Goal: Task Accomplishment & Management: Manage account settings

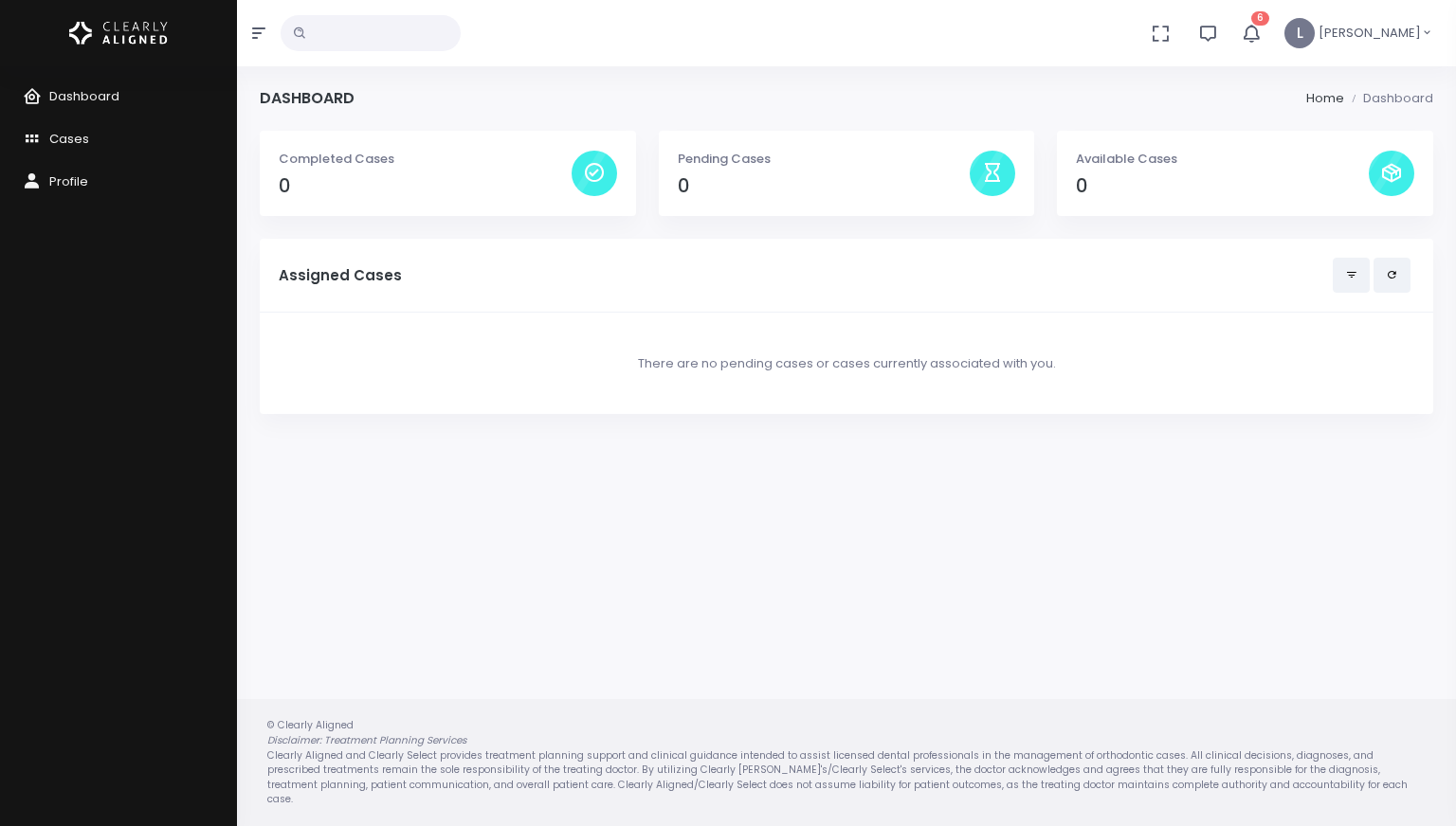
drag, startPoint x: 547, startPoint y: 163, endPoint x: 558, endPoint y: 182, distance: 22.0
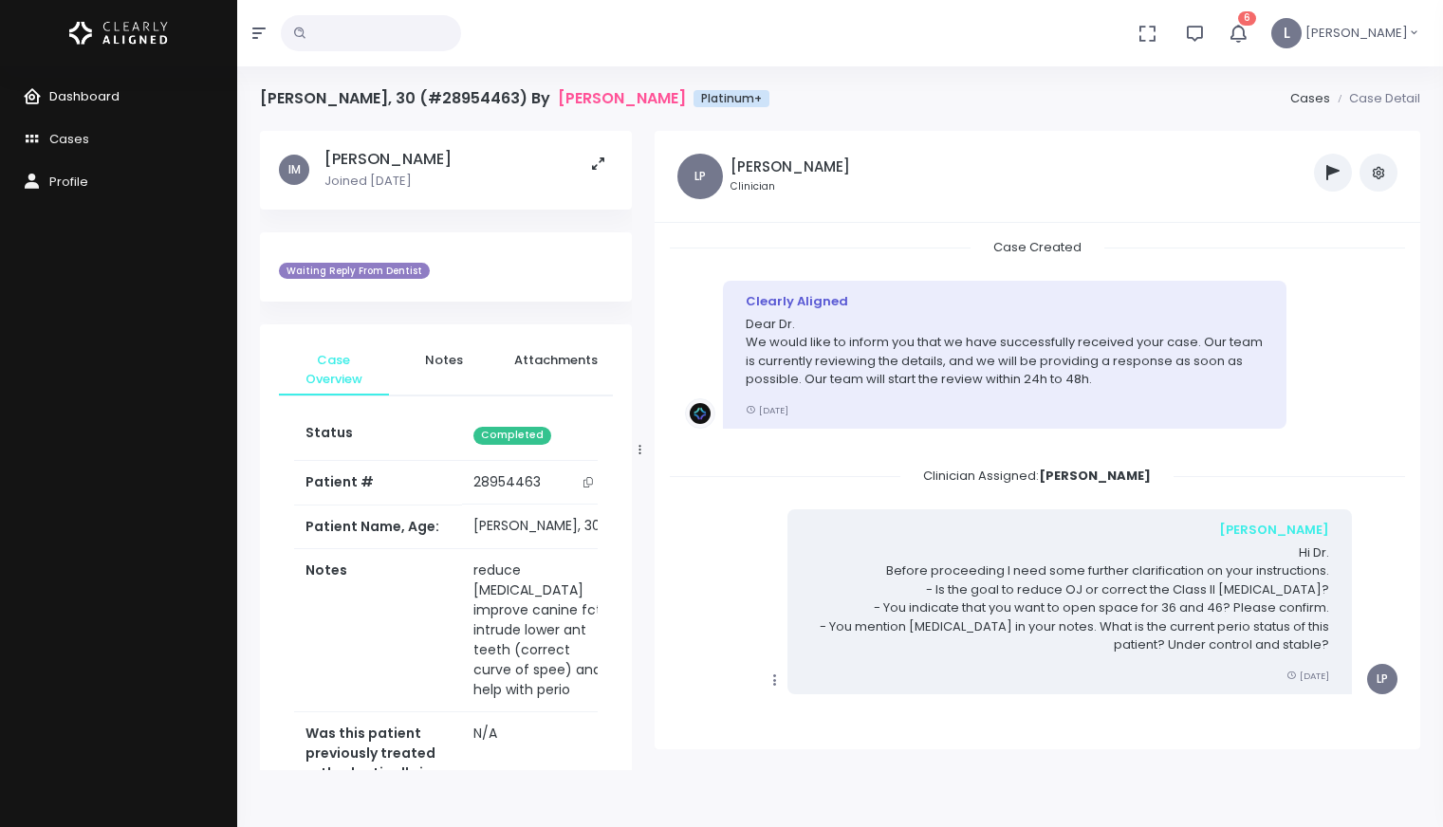
scroll to position [1956, 0]
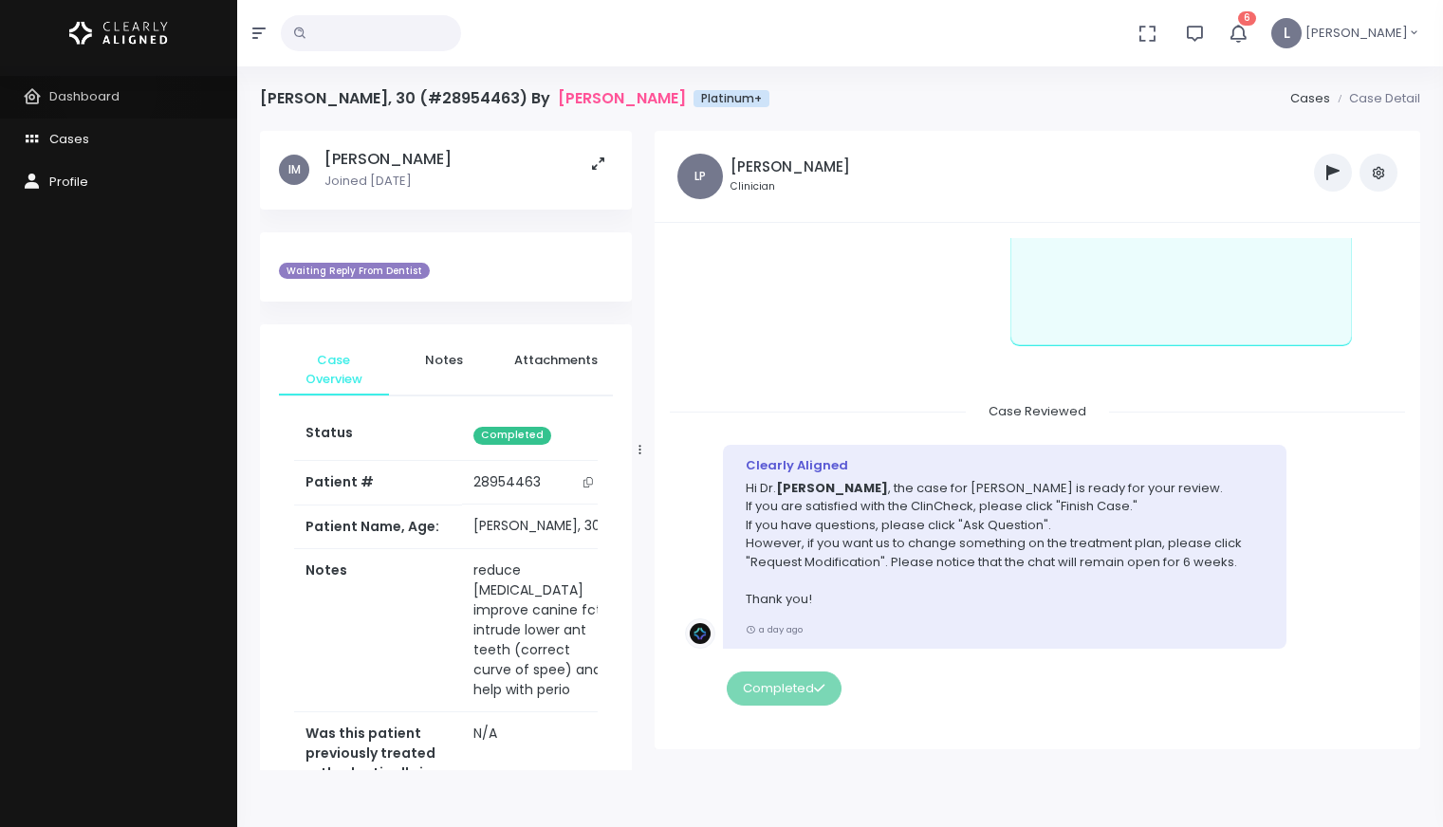
click at [108, 90] on span "Dashboard" at bounding box center [84, 96] width 70 height 18
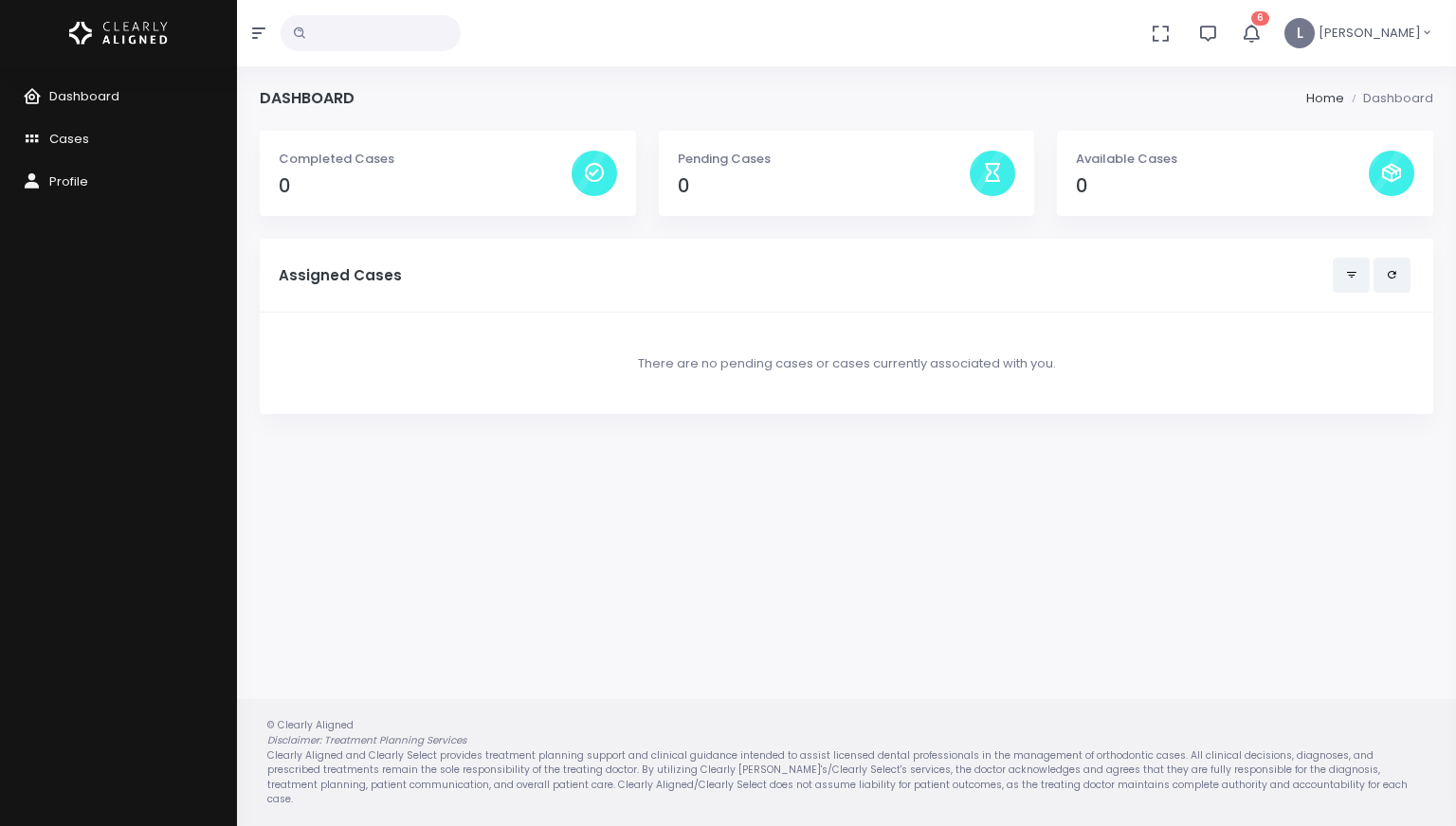
click at [1263, 37] on icon "button" at bounding box center [1251, 33] width 23 height 23
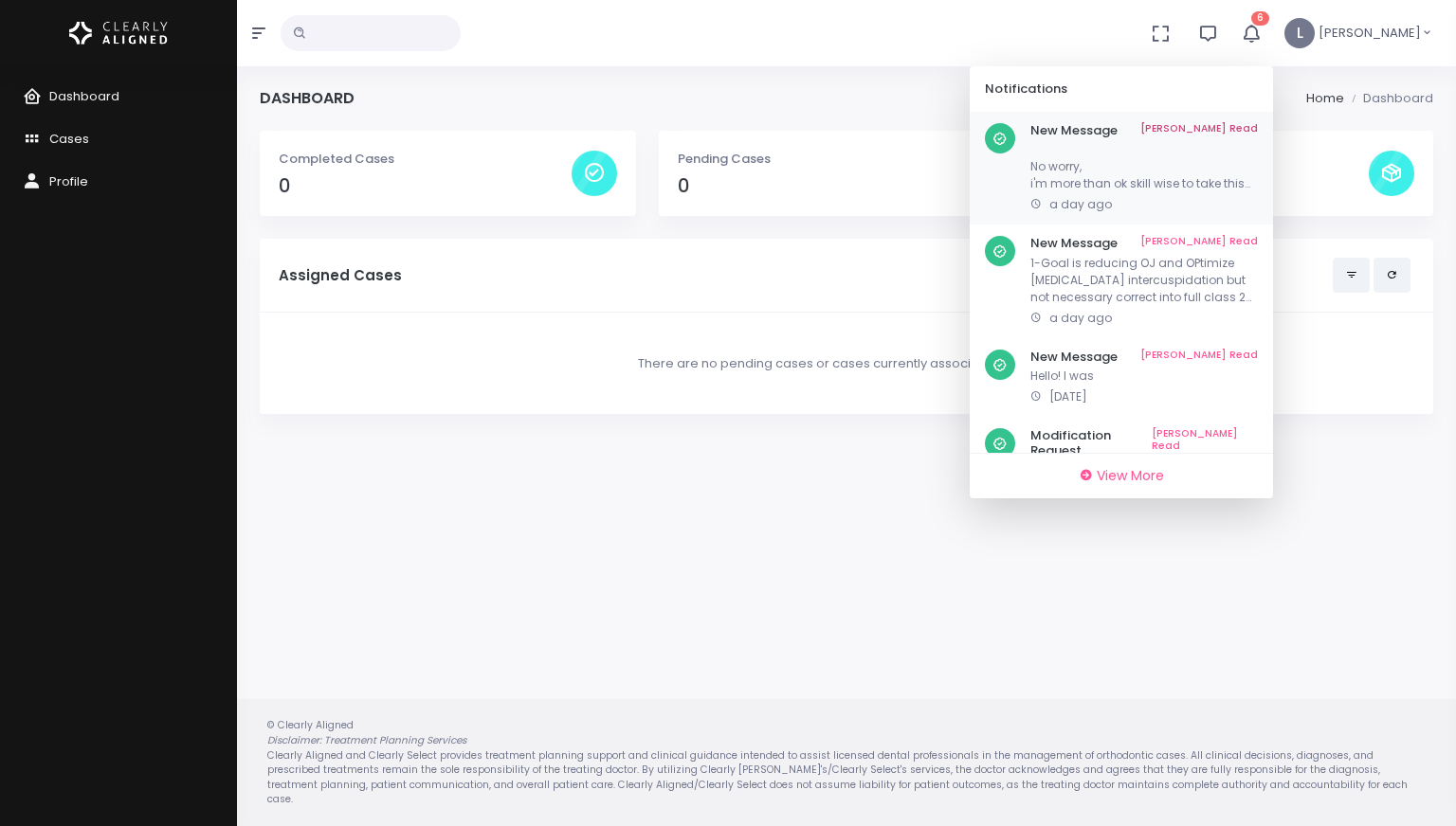
click at [1234, 129] on link "[PERSON_NAME] Read" at bounding box center [1199, 130] width 118 height 15
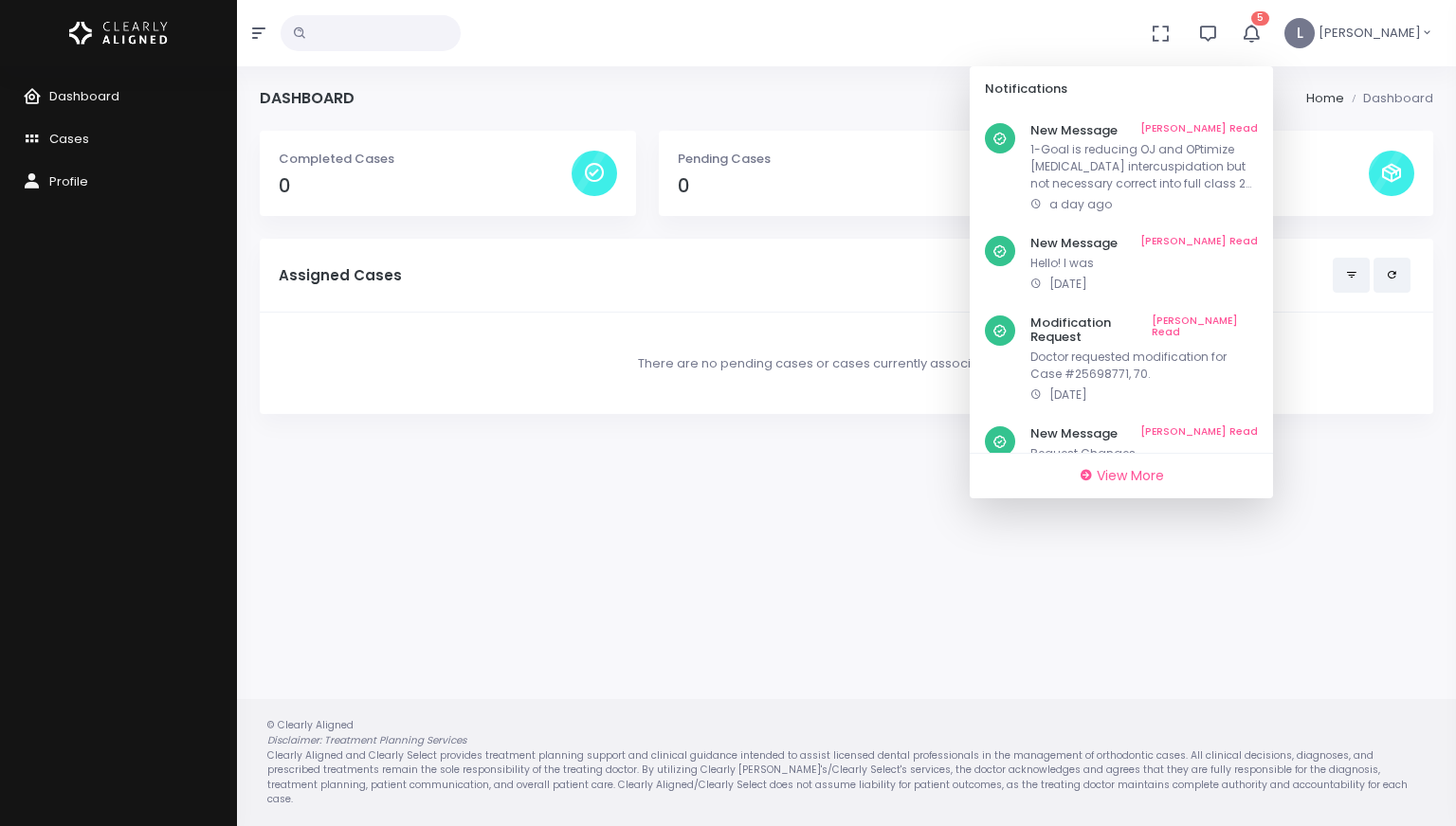
click at [1234, 129] on link "[PERSON_NAME] Read" at bounding box center [1199, 130] width 118 height 15
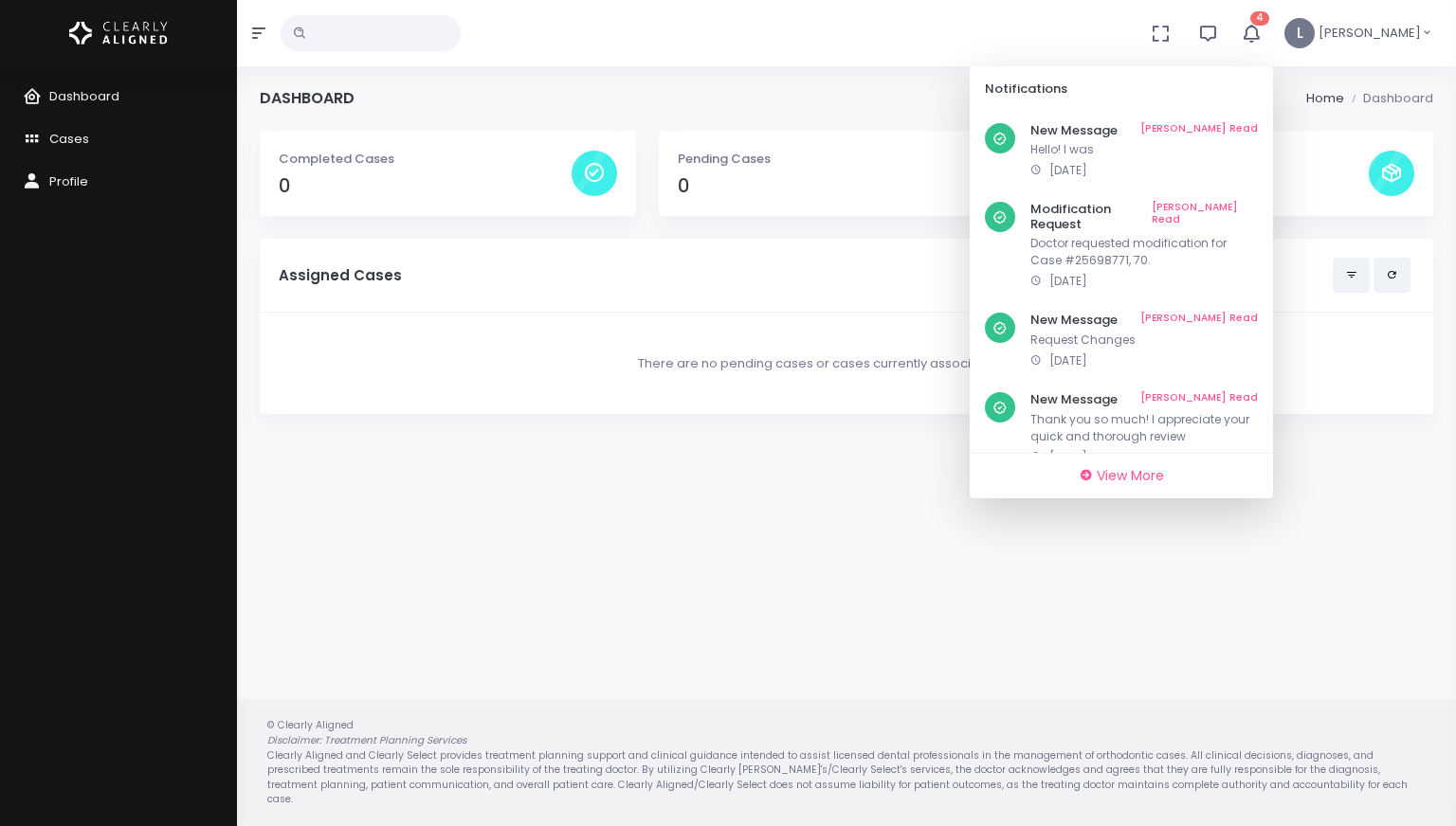
click at [1234, 129] on link "[PERSON_NAME] Read" at bounding box center [1199, 130] width 118 height 15
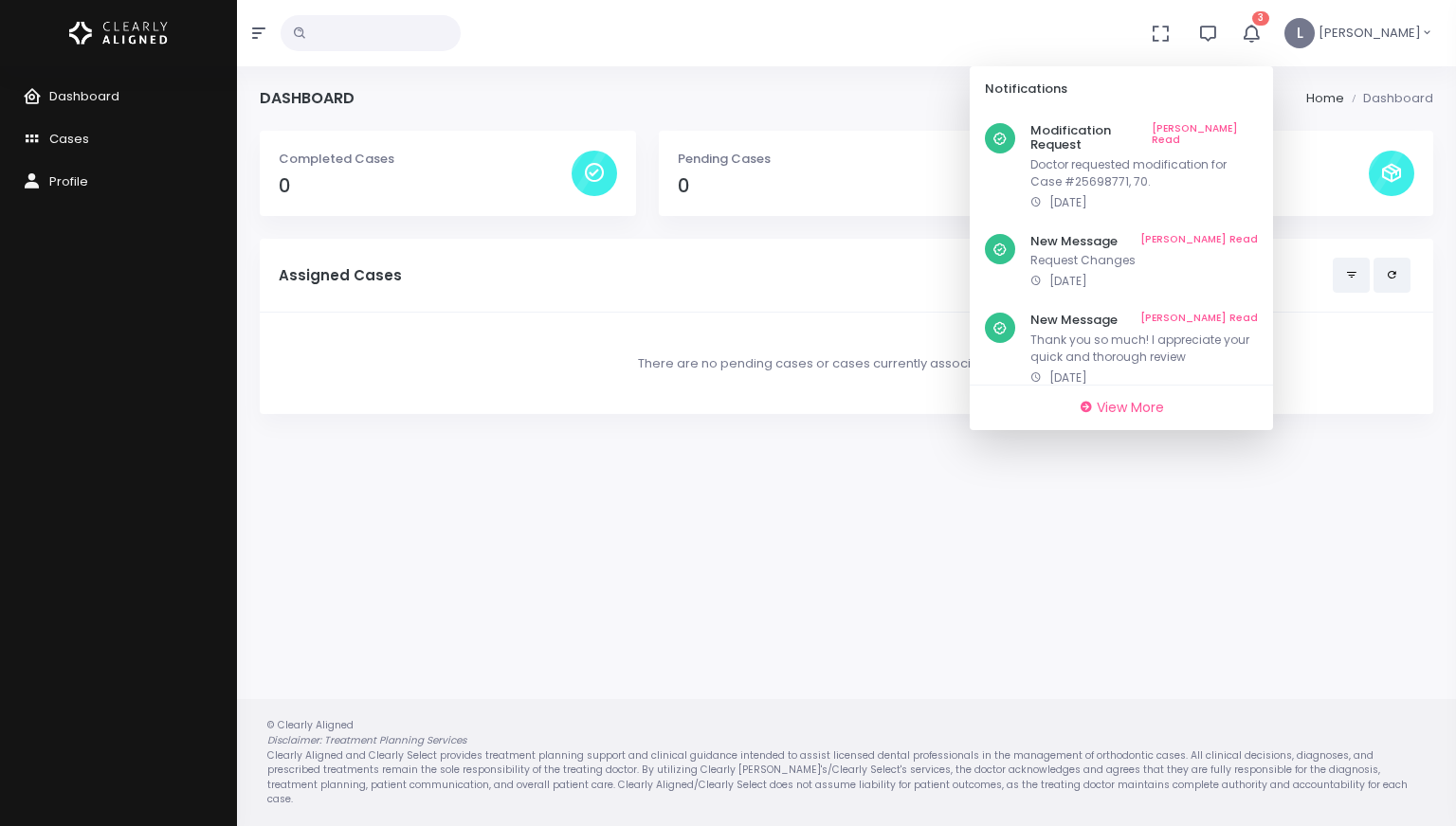
click at [1234, 129] on link "[PERSON_NAME] Read" at bounding box center [1205, 137] width 106 height 29
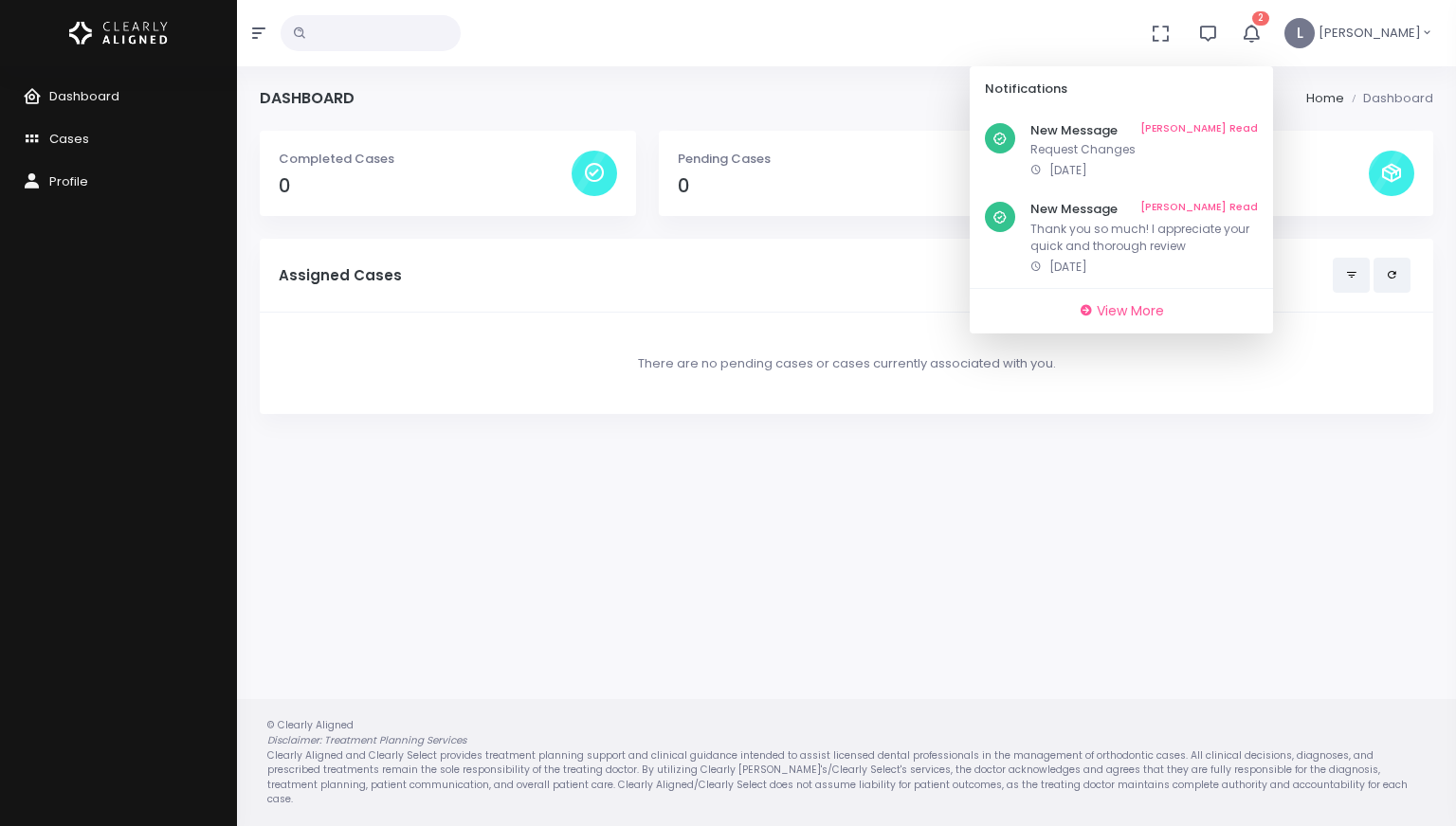
click at [1234, 129] on link "[PERSON_NAME] Read" at bounding box center [1199, 130] width 118 height 15
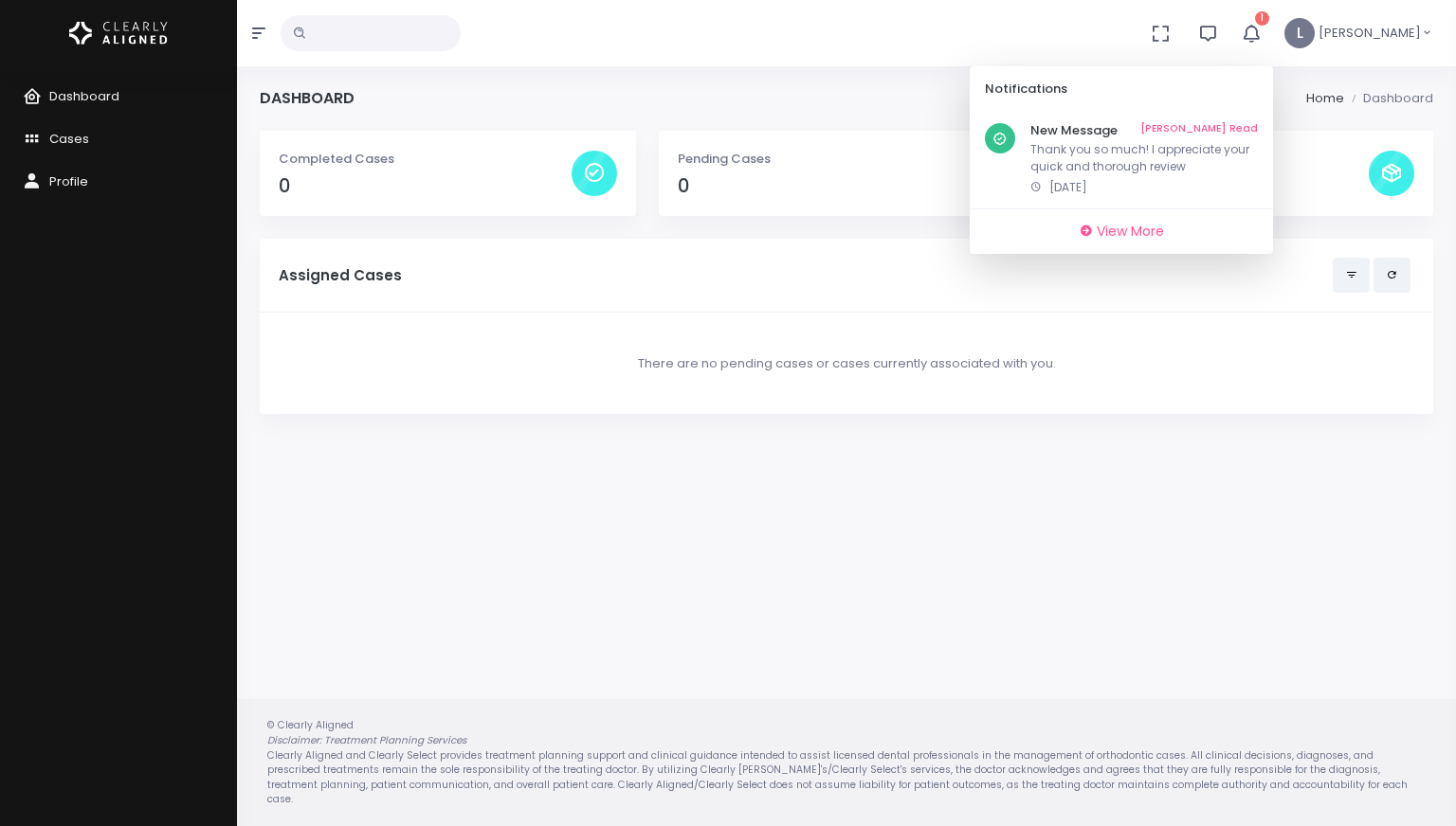
click at [1234, 129] on link "[PERSON_NAME] Read" at bounding box center [1199, 130] width 118 height 15
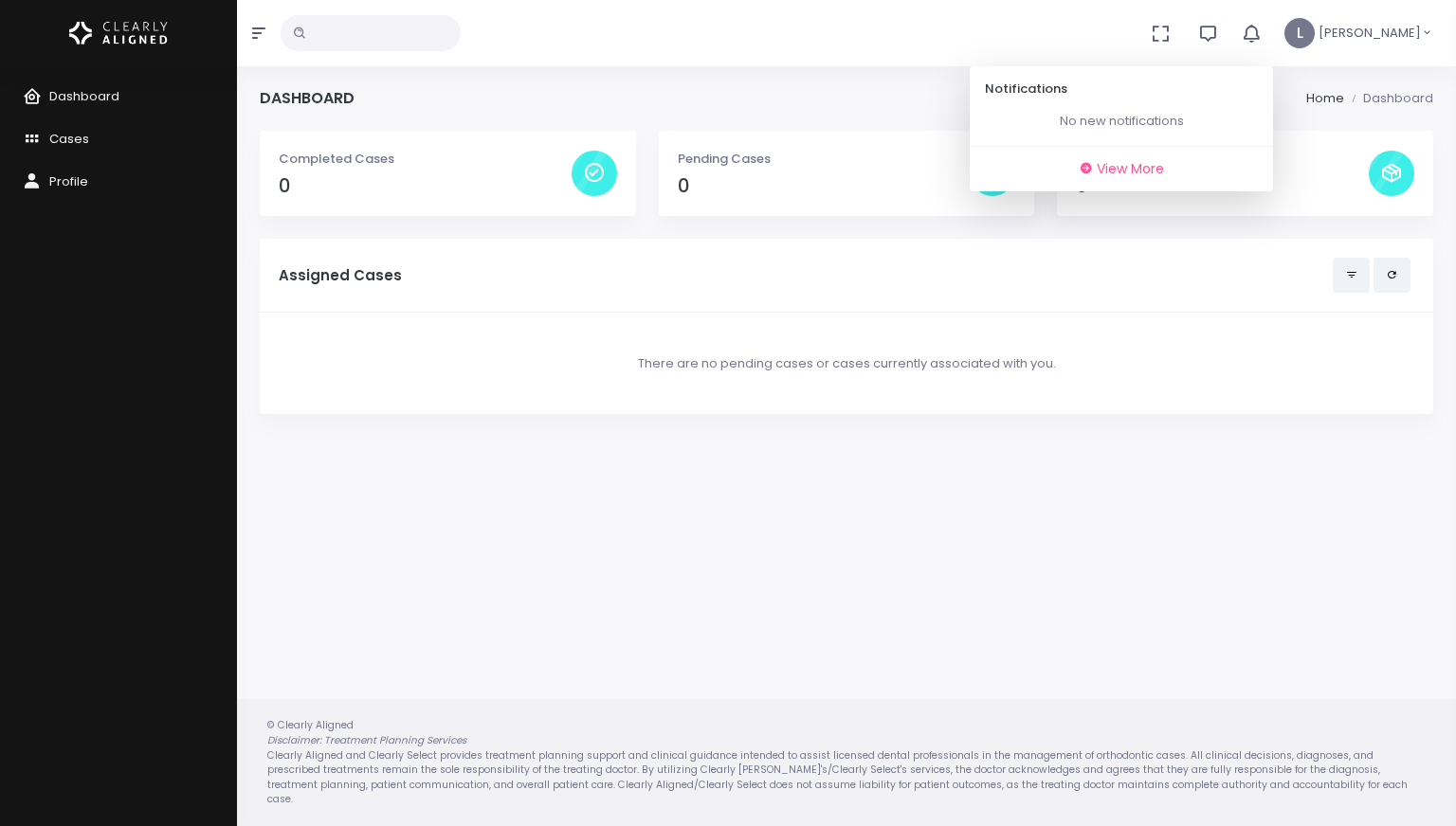
click at [894, 96] on div "Dashboard Home Dashboard" at bounding box center [846, 110] width 1173 height 42
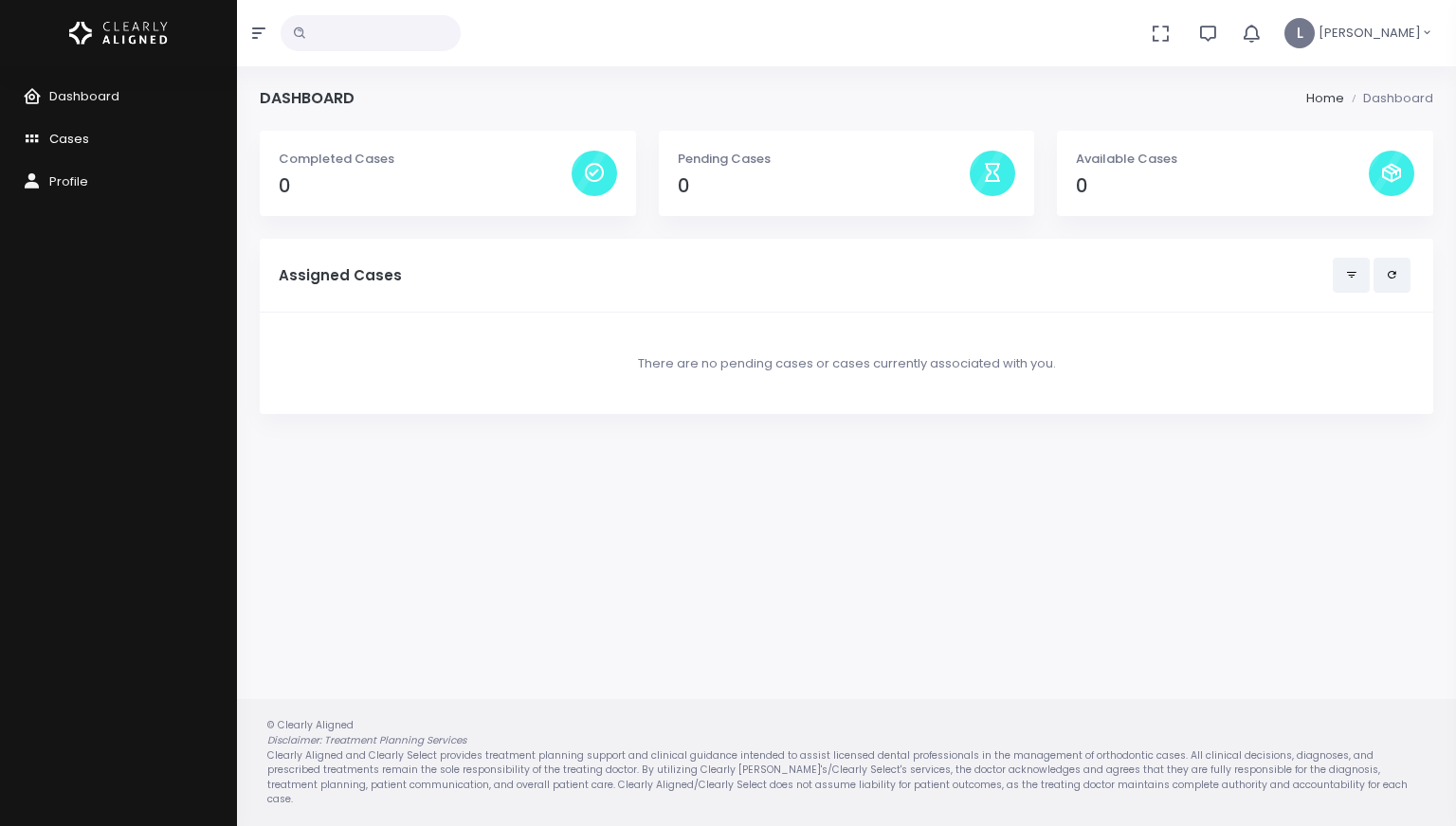
click at [61, 142] on span "Cases" at bounding box center [69, 139] width 40 height 18
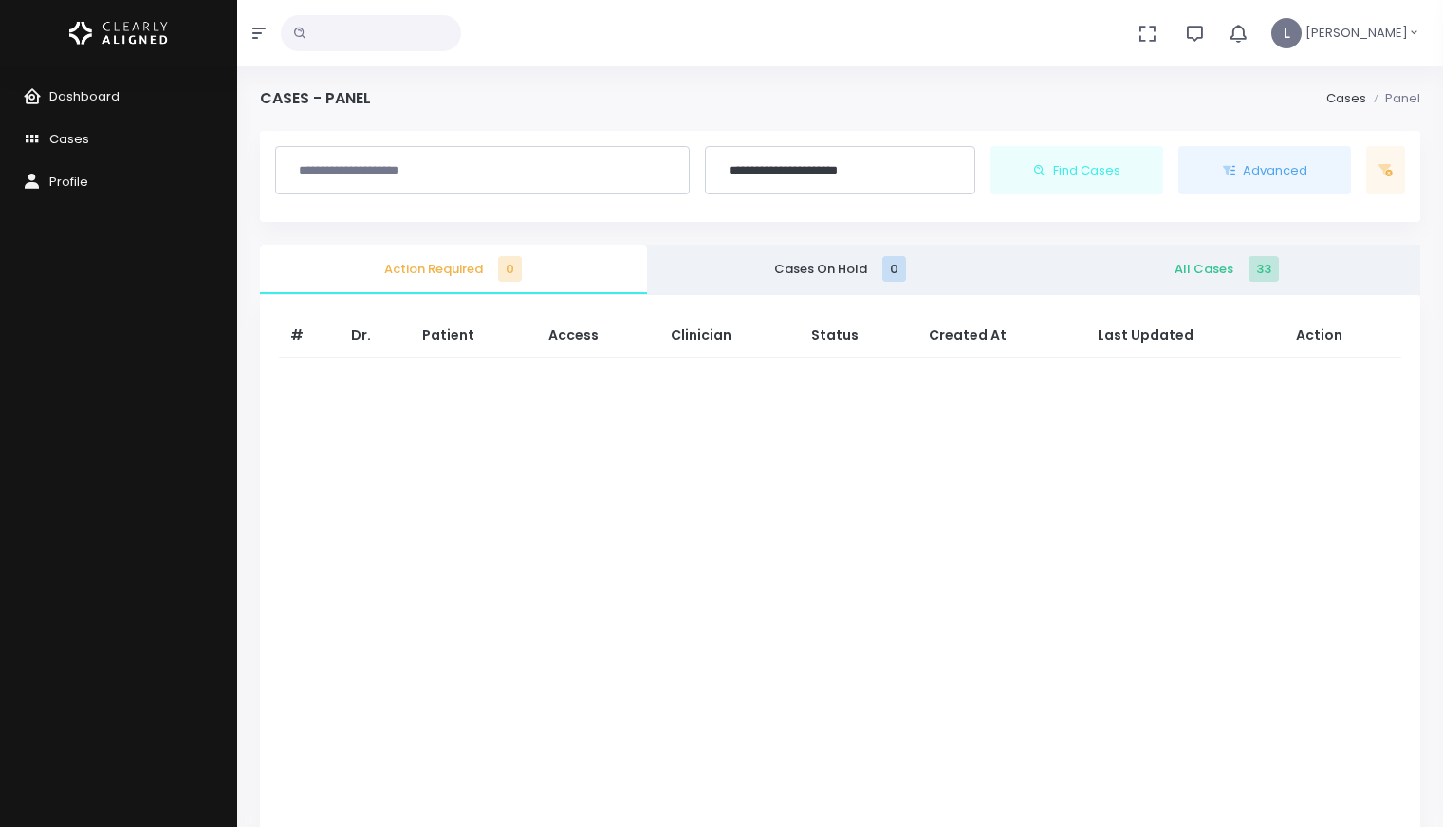
click at [1206, 263] on span "All Cases 33" at bounding box center [1226, 269] width 357 height 19
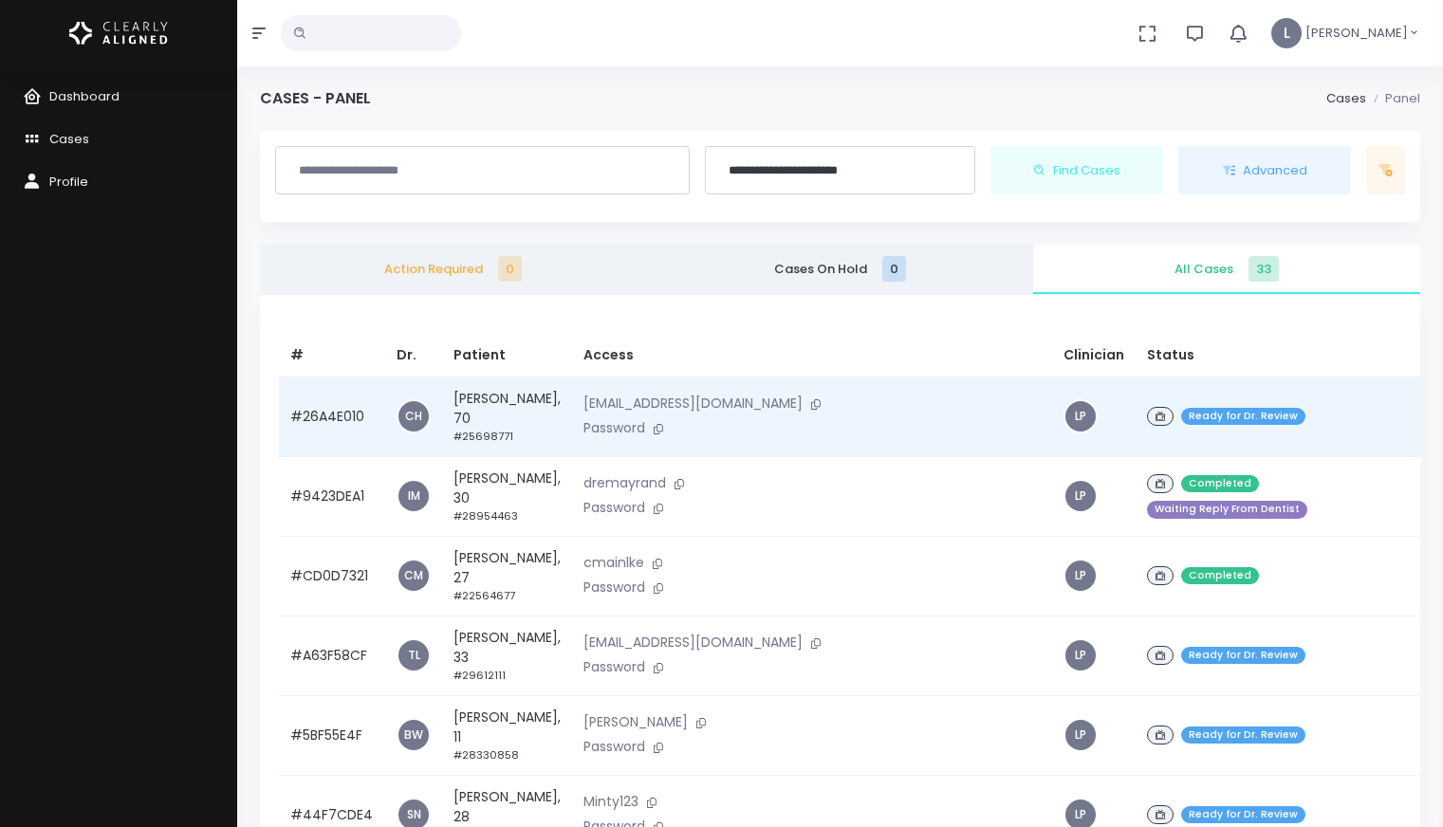
click at [694, 445] on td "[EMAIL_ADDRESS][DOMAIN_NAME] Password" at bounding box center [812, 417] width 480 height 80
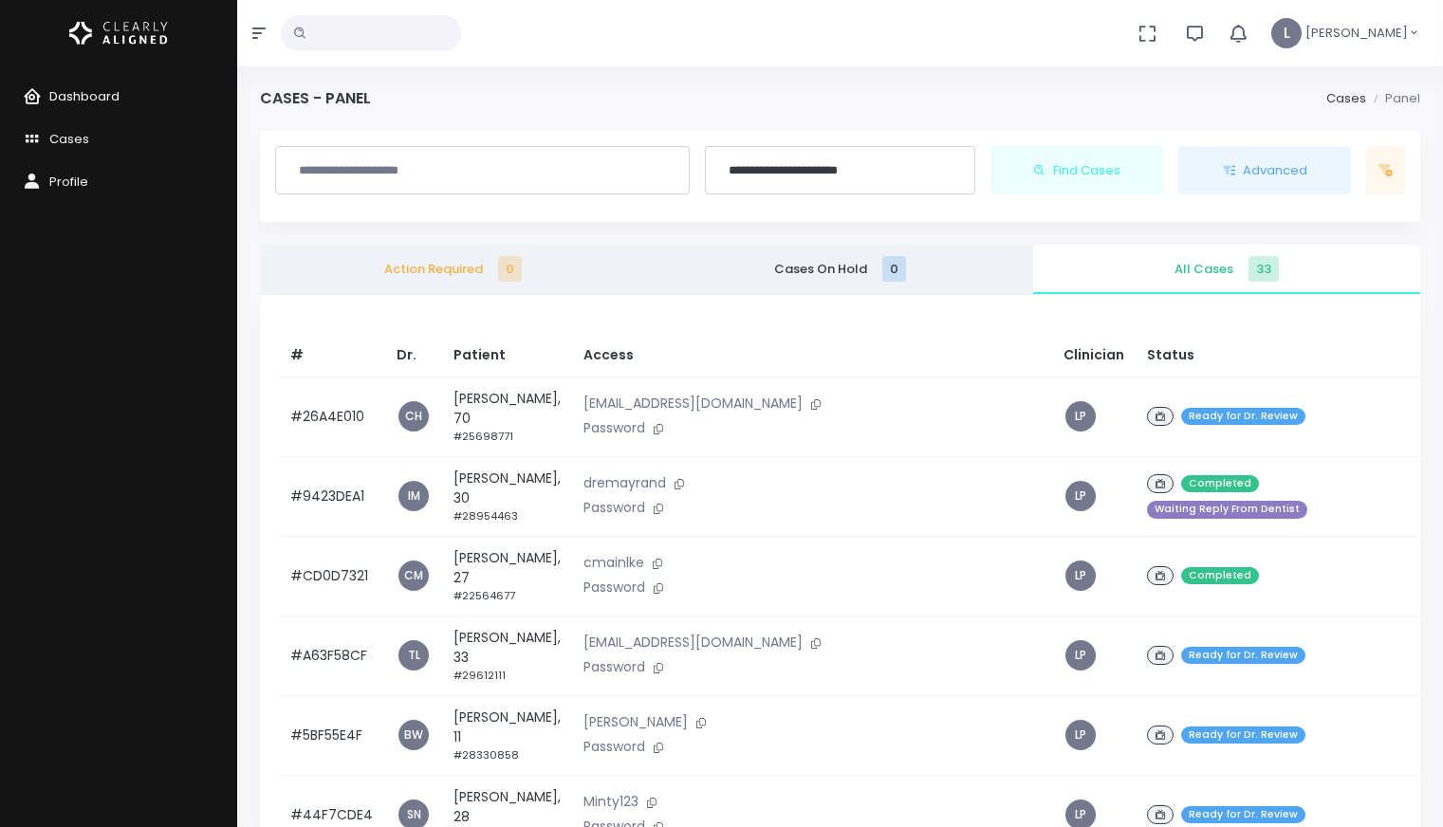
click at [92, 94] on span "Dashboard" at bounding box center [84, 96] width 70 height 18
